Goal: Check status

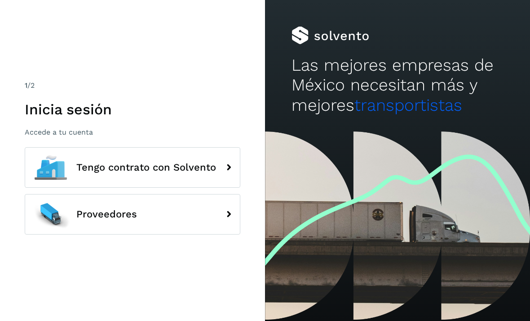
scroll to position [29, 0]
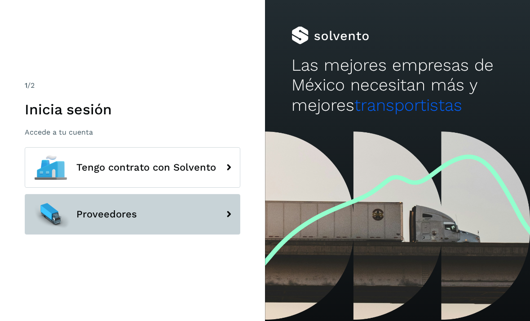
click at [151, 201] on button "Proveedores" at bounding box center [133, 214] width 216 height 40
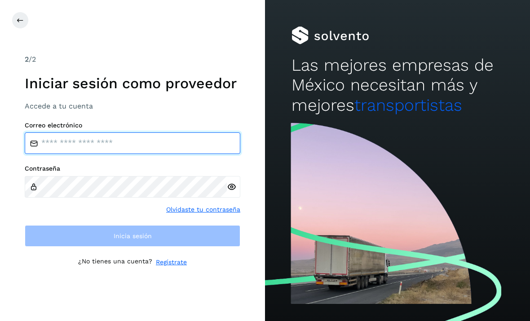
click at [145, 132] on input "email" at bounding box center [133, 143] width 216 height 22
type input "**********"
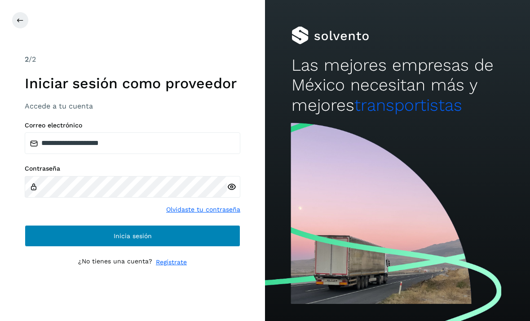
click at [101, 228] on button "Inicia sesión" at bounding box center [133, 236] width 216 height 22
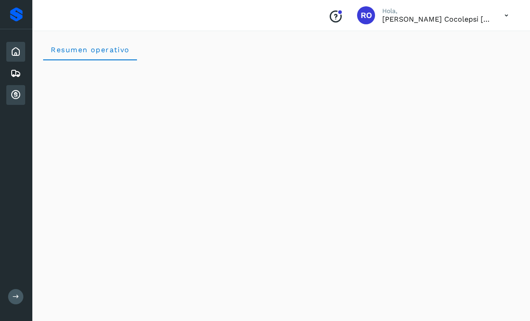
click at [20, 99] on icon at bounding box center [15, 94] width 11 height 11
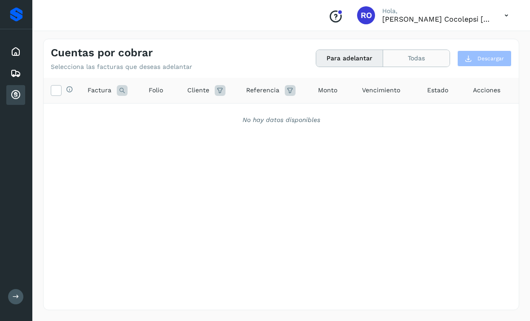
click at [419, 62] on button "Todas" at bounding box center [416, 58] width 67 height 17
click at [429, 64] on button "Todas" at bounding box center [416, 58] width 67 height 17
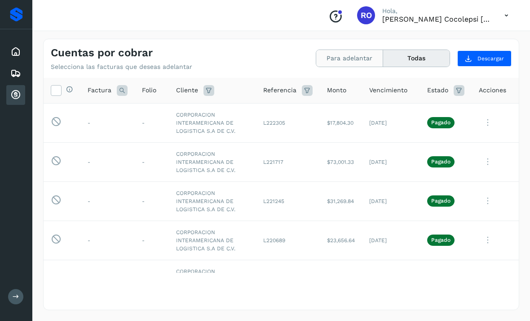
click at [360, 54] on button "Para adelantar" at bounding box center [349, 58] width 67 height 17
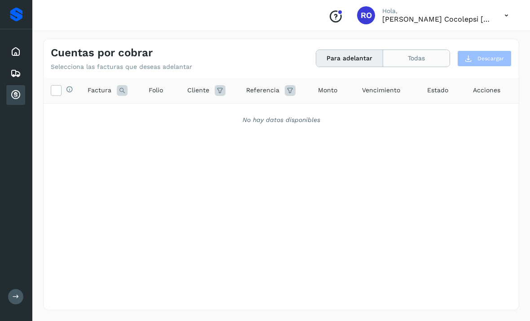
click at [405, 54] on button "Todas" at bounding box center [416, 58] width 67 height 17
click at [494, 119] on div "No hay datos disponibles" at bounding box center [281, 119] width 452 height 9
click at [424, 61] on button "Todas" at bounding box center [416, 58] width 67 height 17
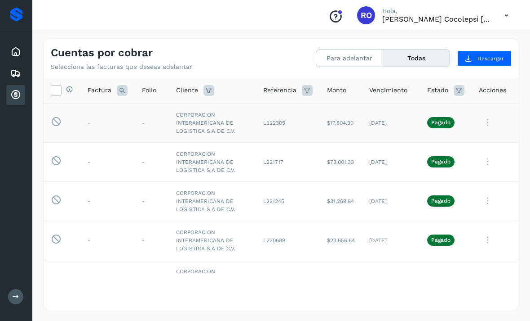
click at [485, 128] on icon at bounding box center [488, 122] width 18 height 18
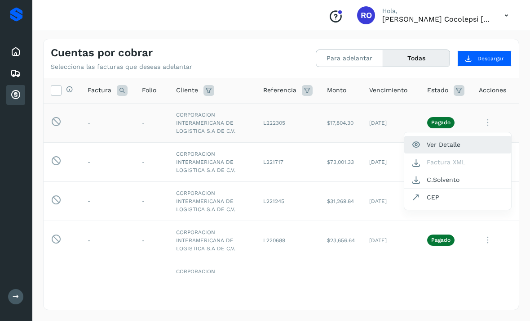
click at [462, 141] on button "Ver Detalle" at bounding box center [458, 145] width 107 height 18
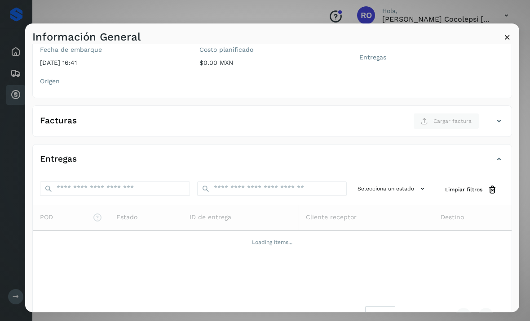
scroll to position [103, 0]
click at [507, 32] on icon at bounding box center [507, 36] width 9 height 9
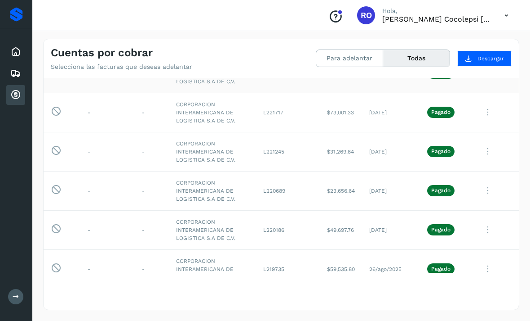
scroll to position [53, 0]
